Goal: Use online tool/utility: Utilize a website feature to perform a specific function

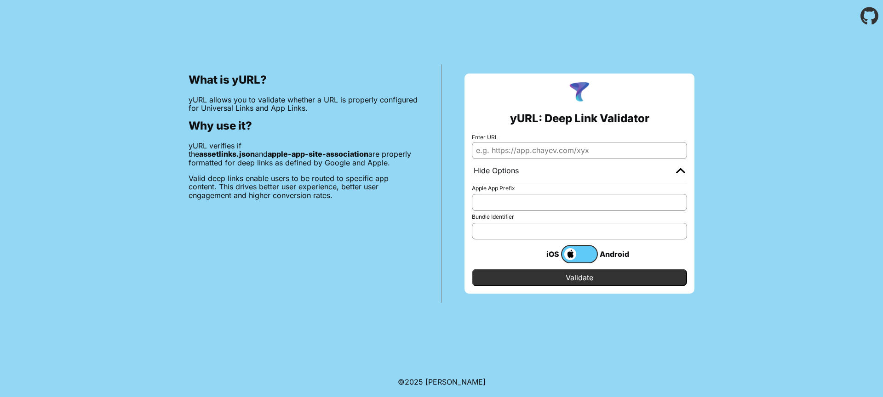
click at [532, 153] on input "Enter URL" at bounding box center [579, 150] width 215 height 17
paste input "[URL][DOMAIN_NAME]"
type input "[URL][DOMAIN_NAME]"
click at [587, 274] on input "Validate" at bounding box center [579, 277] width 215 height 17
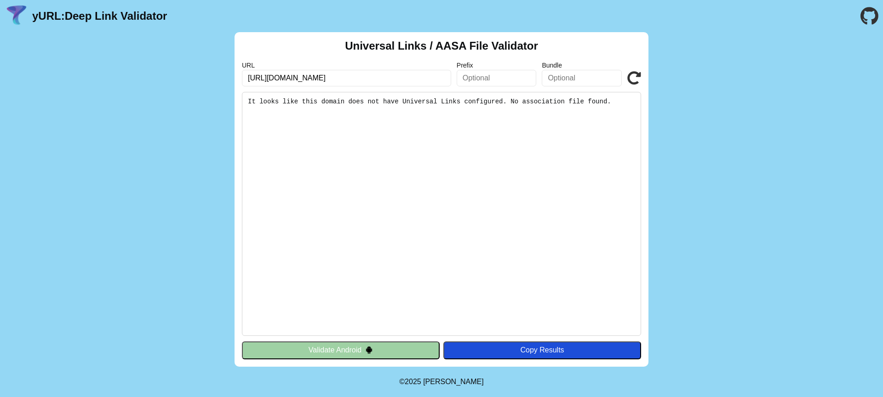
click at [389, 352] on button "Validate Android" at bounding box center [341, 350] width 198 height 17
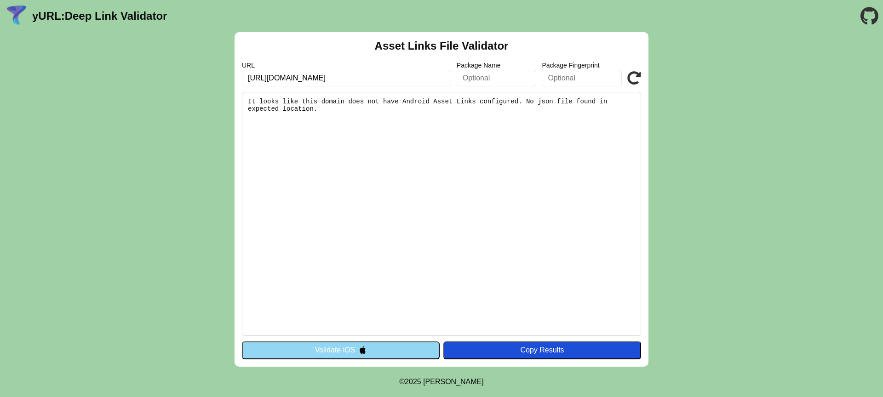
click at [642, 79] on div "Asset Links File Validator URL https://wildlifebuyer.com/ Package Name Package …" at bounding box center [441, 199] width 414 height 335
click at [634, 79] on icon at bounding box center [634, 78] width 14 height 14
click at [373, 348] on button "Validate iOS" at bounding box center [341, 350] width 198 height 17
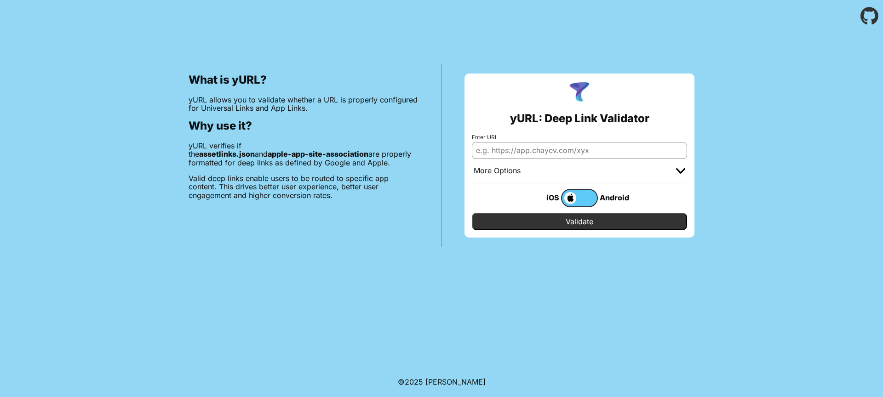
click at [529, 142] on input "Enter URL" at bounding box center [579, 150] width 215 height 17
paste input "[URL][DOMAIN_NAME]"
type input "[URL][DOMAIN_NAME]"
click at [584, 217] on input "Validate" at bounding box center [579, 221] width 215 height 17
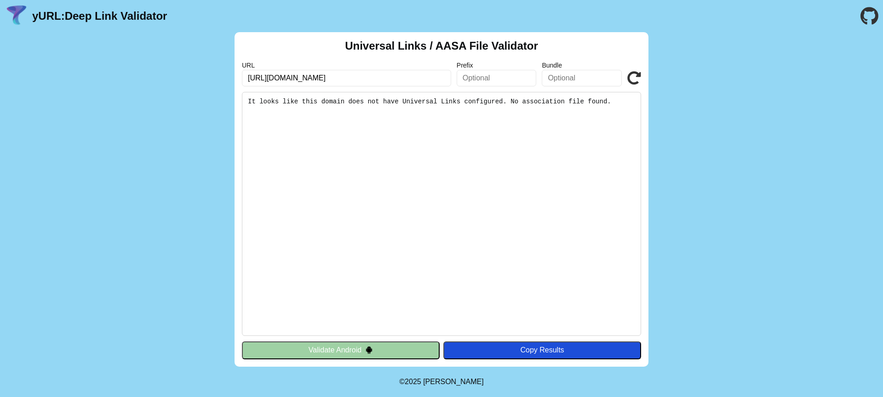
drag, startPoint x: 253, startPoint y: 103, endPoint x: 638, endPoint y: 114, distance: 385.0
click at [638, 114] on pre "It looks like this domain does not have Universal Links configured. No associat…" at bounding box center [441, 214] width 399 height 244
click at [501, 353] on div "Copy Results" at bounding box center [542, 350] width 189 height 8
click at [499, 342] on button "Copy Results" at bounding box center [542, 350] width 198 height 17
click at [499, 319] on pre "It looks like this domain does not have Universal Links configured. No associat…" at bounding box center [441, 214] width 399 height 244
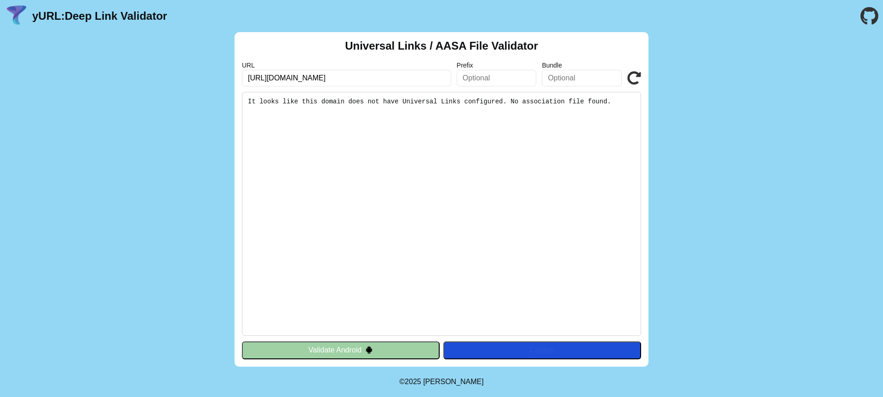
click at [500, 238] on pre "It looks like this domain does not have Universal Links configured. No associat…" at bounding box center [441, 214] width 399 height 244
click at [507, 201] on pre "It looks like this domain does not have Universal Links configured. No associat…" at bounding box center [441, 214] width 399 height 244
click at [479, 85] on input "text" at bounding box center [497, 78] width 80 height 17
paste input "https://yurl.chayev.com/ios-results?url=https%3A%2F%2Fwildlifebuyer.com%2F&pref…"
type input "https://yurl.chayev.com/ios-results?url=https%3A%2F%2Fwildlifebuyer.com%2F&pref…"
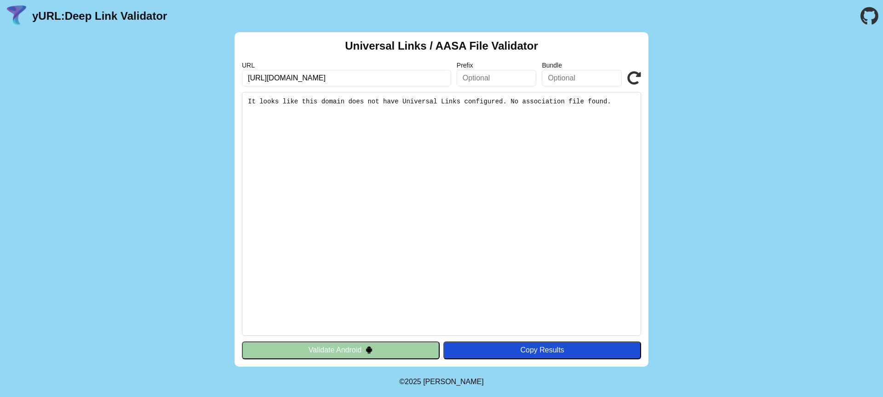
click at [369, 347] on img at bounding box center [369, 350] width 8 height 8
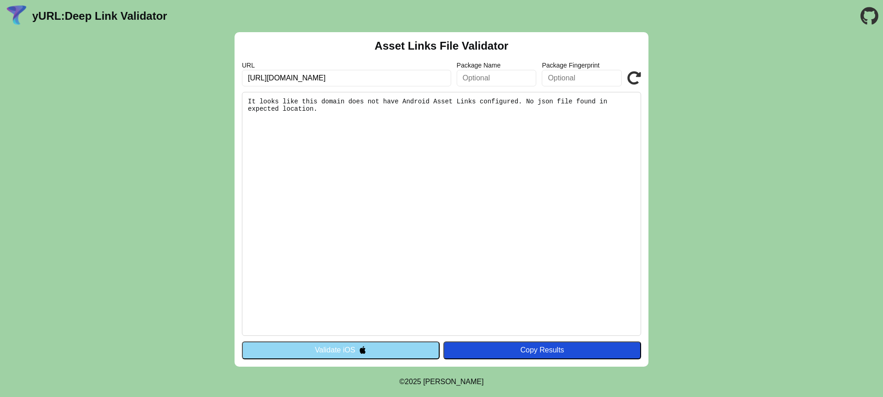
click at [532, 352] on div "Copy Results" at bounding box center [542, 350] width 189 height 8
click at [333, 76] on input "[URL][DOMAIN_NAME]" at bounding box center [346, 78] width 209 height 17
type input "[URL][DOMAIN_NAME]"
click at [394, 350] on button "Validate iOS" at bounding box center [341, 350] width 198 height 17
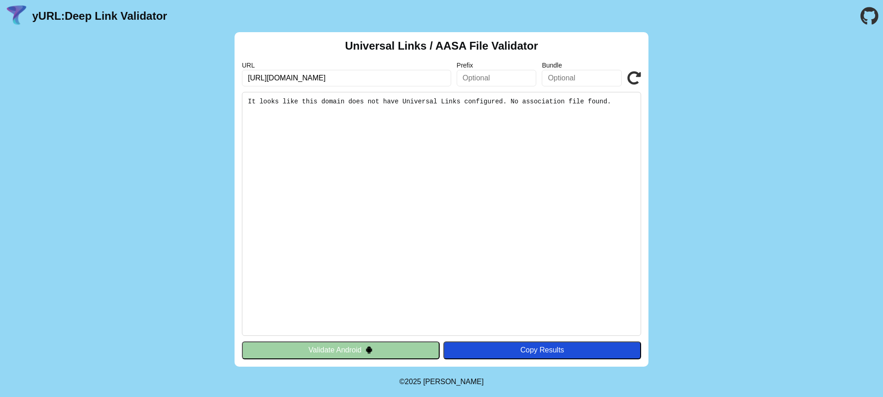
click at [368, 349] on img at bounding box center [369, 350] width 8 height 8
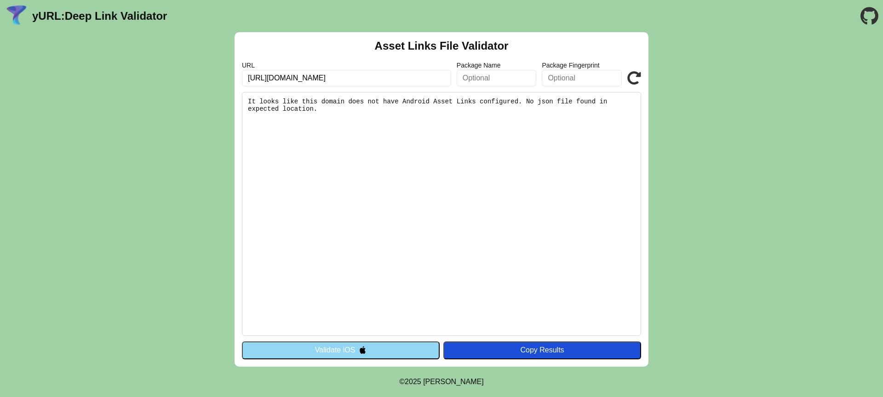
click at [298, 82] on input "[URL][DOMAIN_NAME]" at bounding box center [346, 78] width 209 height 17
click at [295, 78] on input "[URL][DOMAIN_NAME]" at bounding box center [346, 78] width 209 height 17
click at [333, 347] on button "Validate iOS" at bounding box center [341, 350] width 198 height 17
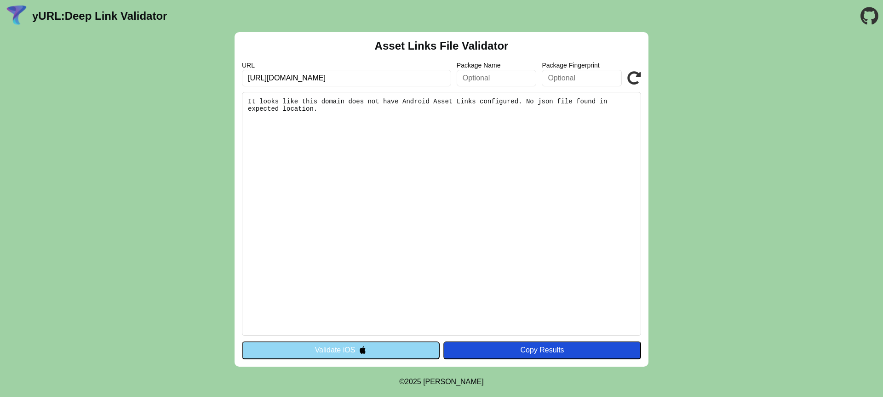
click at [342, 78] on input "[URL][DOMAIN_NAME]" at bounding box center [346, 78] width 209 height 17
click at [364, 77] on input "https://wlb35.systenics.com/x" at bounding box center [346, 78] width 209 height 17
type input "[URL][DOMAIN_NAME]"
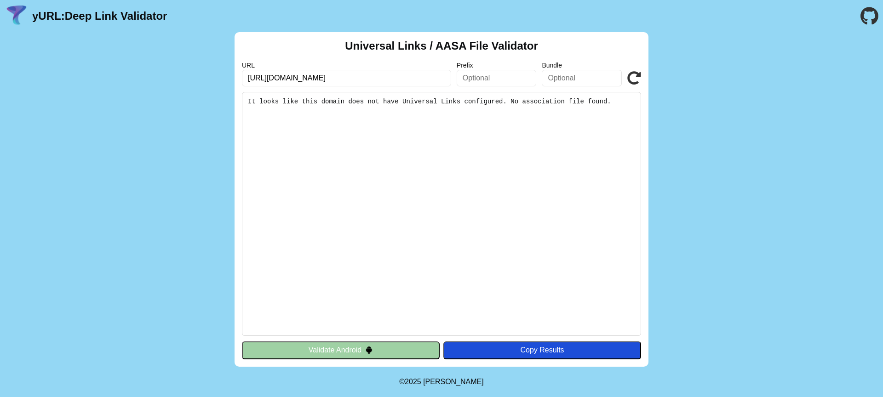
click at [337, 357] on button "Validate Android" at bounding box center [341, 350] width 198 height 17
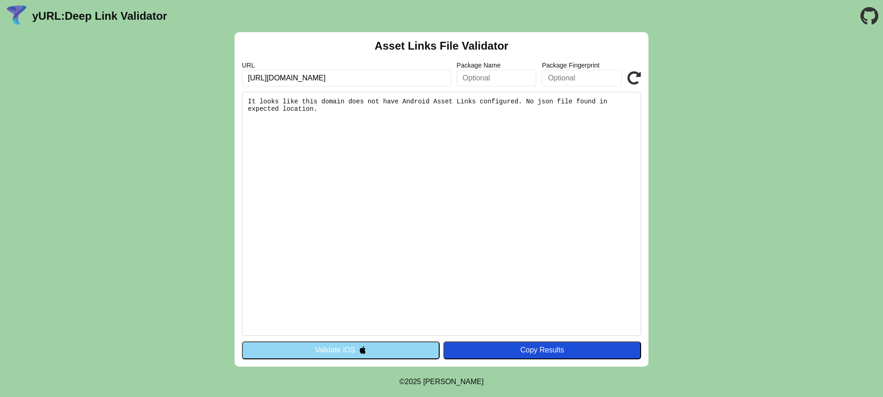
drag, startPoint x: 354, startPoint y: 80, endPoint x: 183, endPoint y: 75, distance: 171.1
click at [183, 75] on div "Asset Links File Validator URL https://wildlifebuyer.com/ Package Name Package …" at bounding box center [441, 199] width 883 height 335
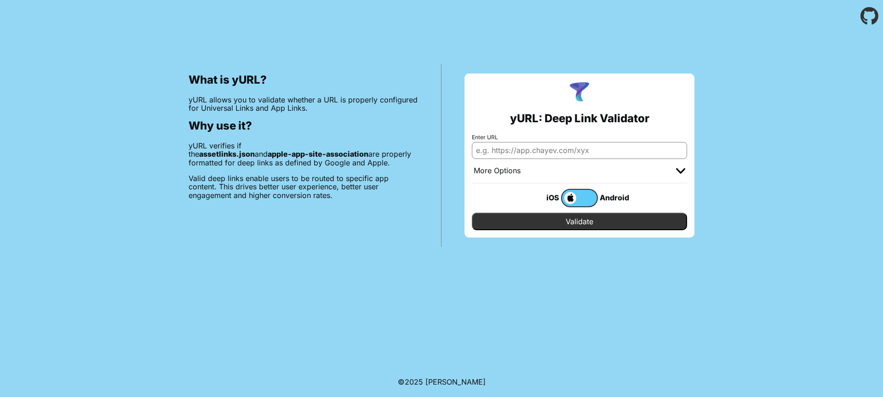
click at [571, 153] on input "Enter URL" at bounding box center [579, 150] width 215 height 17
paste input "[URL][DOMAIN_NAME]"
type input "[URL][DOMAIN_NAME]"
click at [569, 225] on input "Validate" at bounding box center [579, 221] width 215 height 17
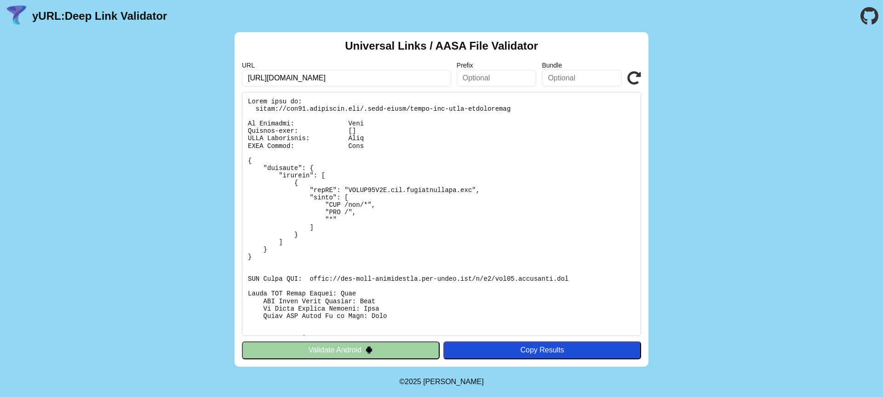
click at [361, 356] on button "Validate Android" at bounding box center [341, 350] width 198 height 17
